Goal: Task Accomplishment & Management: Manage account settings

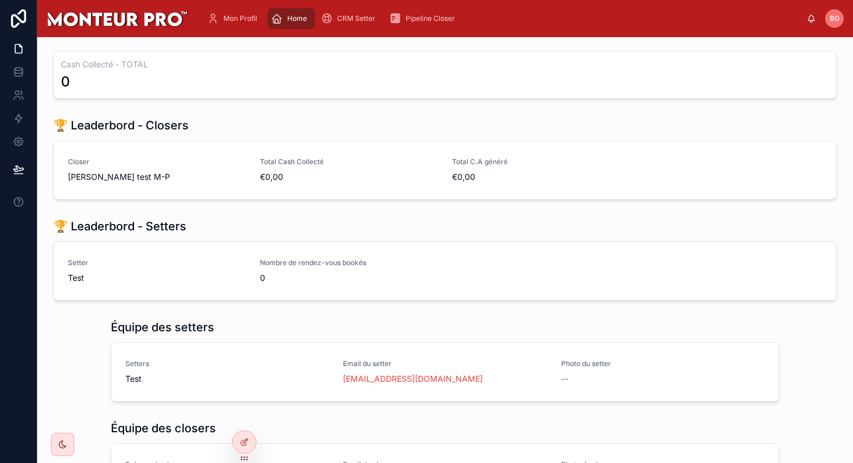
scroll to position [70, 0]
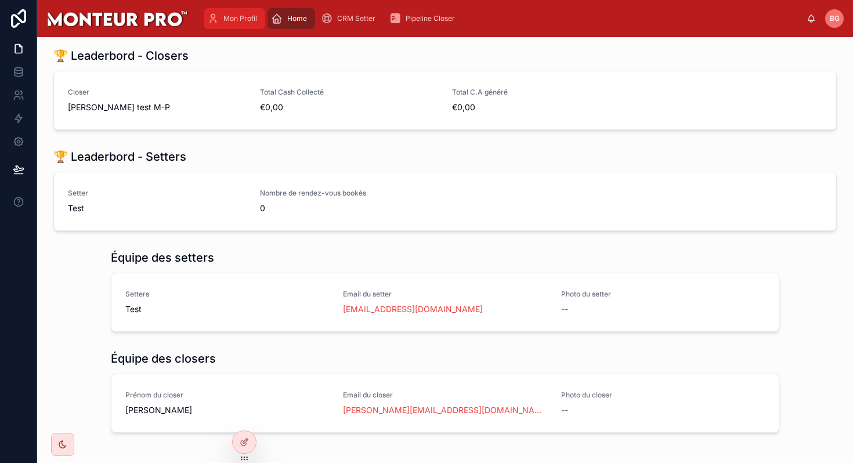
click at [239, 10] on div "Mon Profil" at bounding box center [234, 18] width 55 height 19
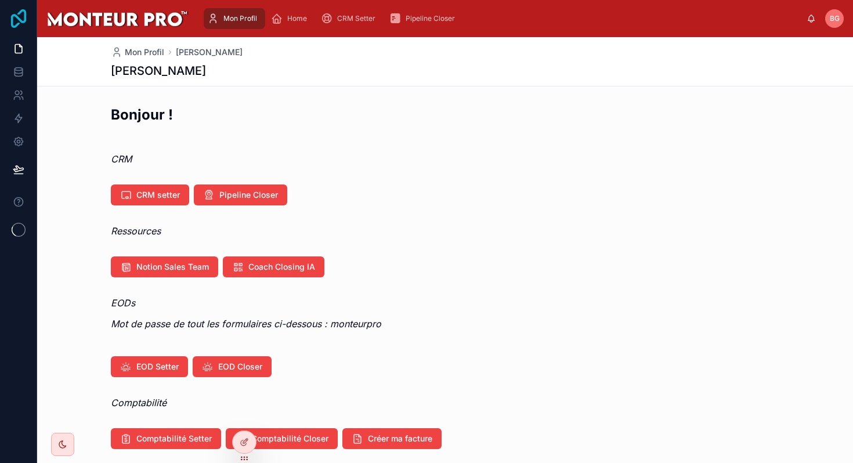
click at [20, 16] on icon at bounding box center [18, 18] width 23 height 19
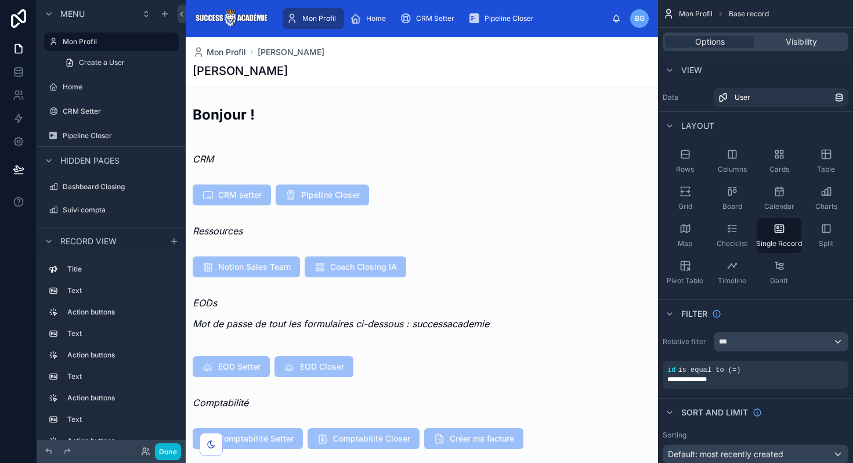
click at [320, 17] on span "Mon Profil" at bounding box center [319, 18] width 34 height 9
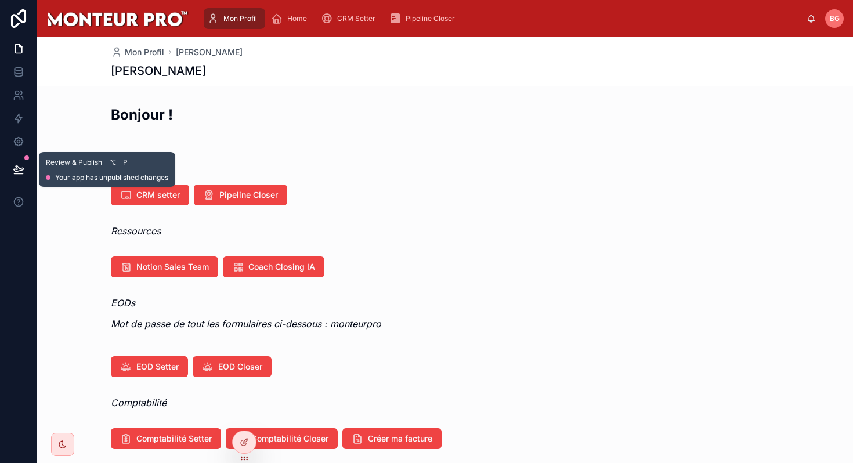
click at [22, 169] on icon at bounding box center [18, 169] width 10 height 6
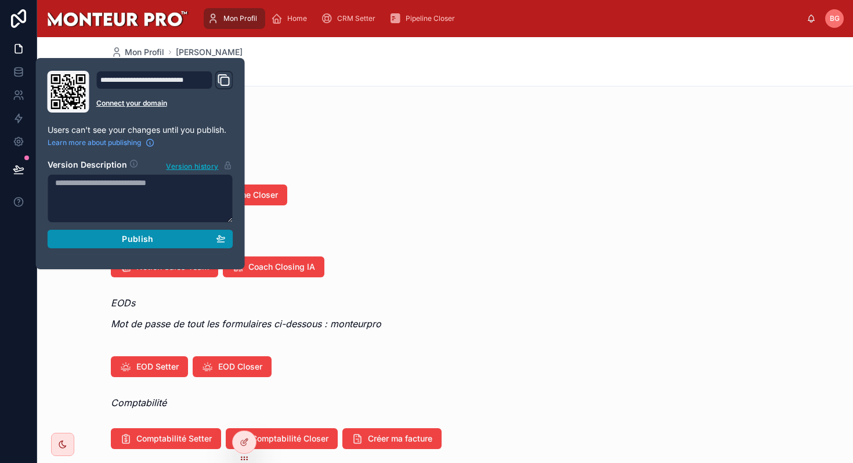
click at [122, 234] on span "Publish" at bounding box center [137, 239] width 31 height 10
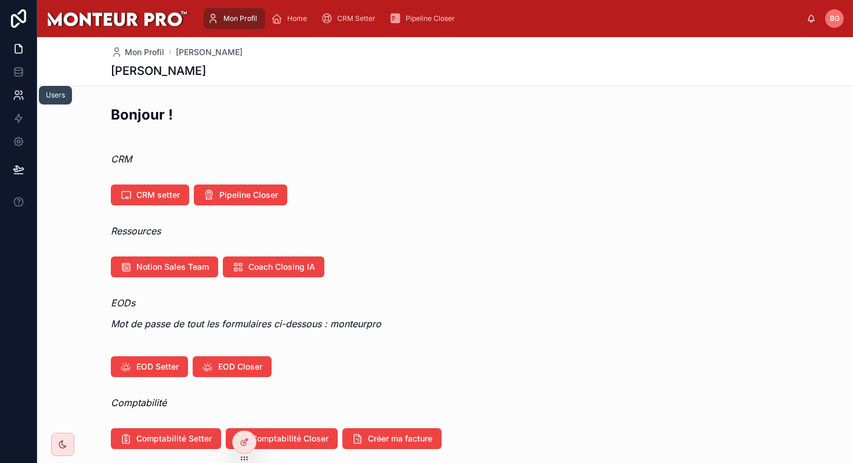
click at [15, 95] on icon at bounding box center [19, 95] width 12 height 12
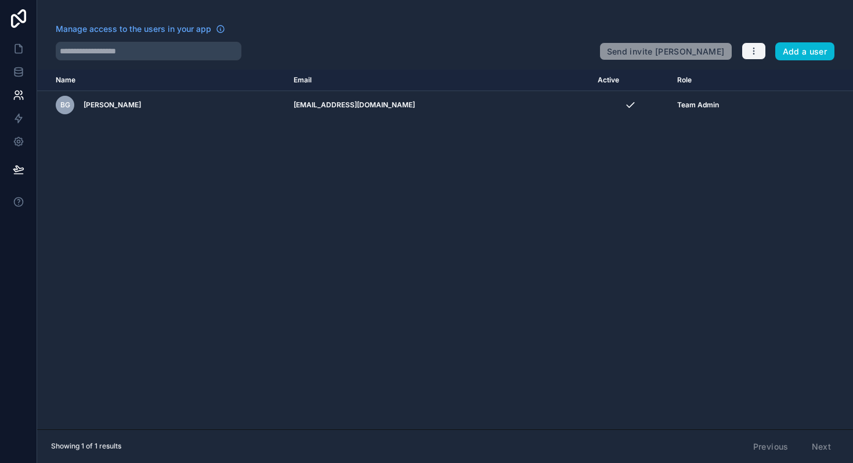
click at [759, 52] on button "button" at bounding box center [754, 50] width 24 height 17
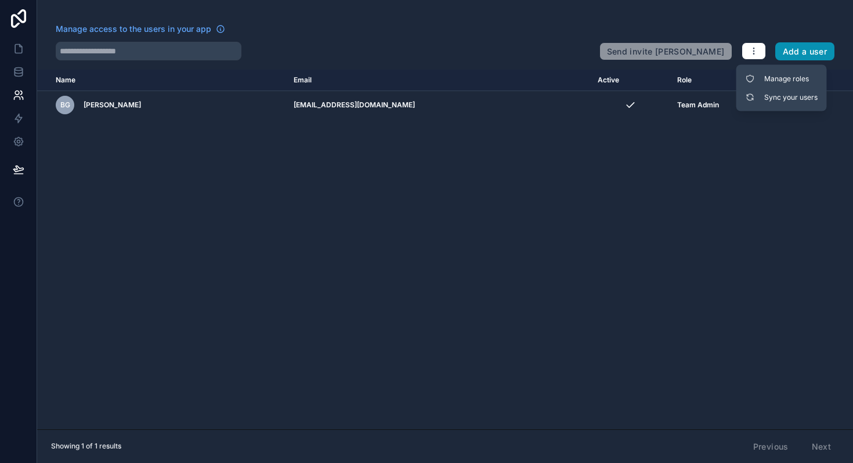
click at [791, 52] on button "Add a user" at bounding box center [806, 51] width 60 height 19
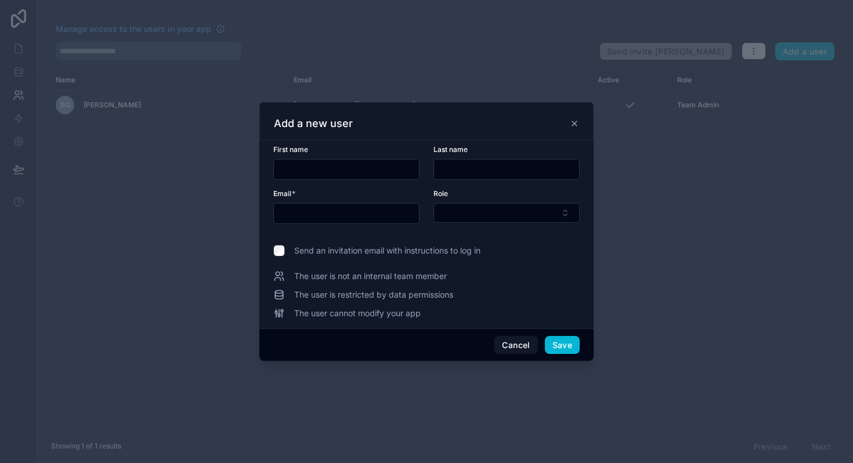
click at [275, 274] on icon at bounding box center [279, 276] width 12 height 12
click at [280, 291] on icon at bounding box center [279, 295] width 12 height 12
click at [583, 126] on div "Add a new user" at bounding box center [426, 121] width 334 height 38
click at [576, 125] on icon at bounding box center [574, 123] width 5 height 5
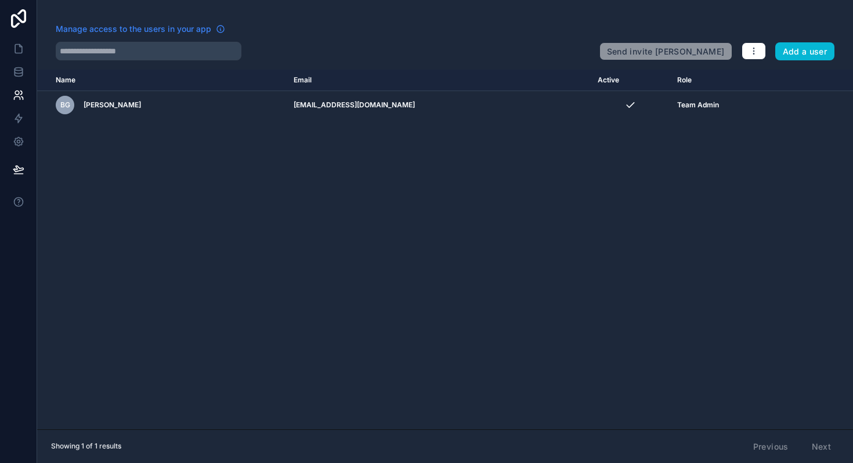
click at [161, 31] on span "Manage access to the users in your app" at bounding box center [134, 29] width 156 height 12
